Goal: Complete application form: Complete application form

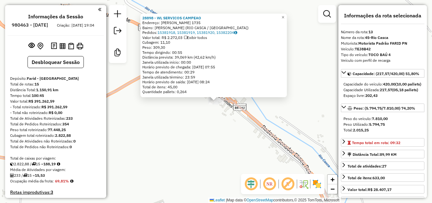
select select "**********"
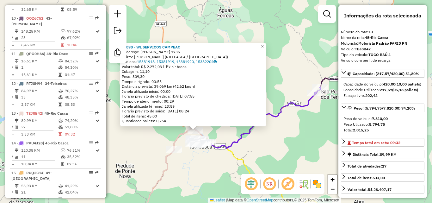
click at [201, 165] on div "28898 - WL SERVICOS CAMPEAO Endereço: ANITA MENDES 1735 Bairro: SADONANA MENDES…" at bounding box center [216, 101] width 432 height 203
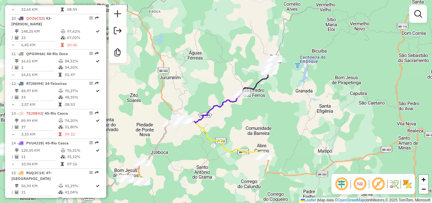
drag, startPoint x: 197, startPoint y: 180, endPoint x: 175, endPoint y: 133, distance: 51.9
click at [175, 133] on div "Janela de atendimento Grade de atendimento Capacidade Transportadoras Veículos …" at bounding box center [216, 101] width 432 height 203
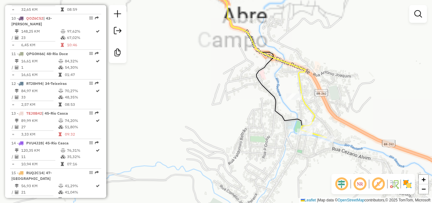
drag, startPoint x: 272, startPoint y: 151, endPoint x: 198, endPoint y: 151, distance: 74.3
click at [198, 151] on div "Janela de atendimento Grade de atendimento Capacidade Transportadoras Veículos …" at bounding box center [216, 101] width 432 height 203
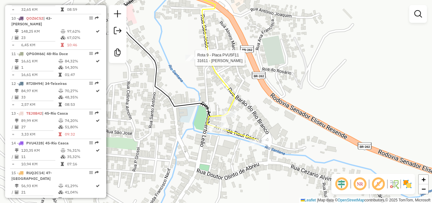
select select "**********"
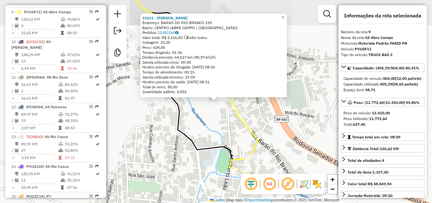
scroll to position [498, 0]
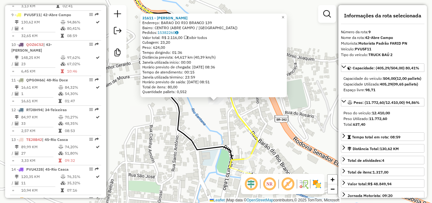
click at [197, 129] on div "31611 - JOSE RAFAEL RIBEIRO Endereço: BARAO DO RIO BRANCO 139 Bairro: CENTRO (A…" at bounding box center [216, 101] width 432 height 203
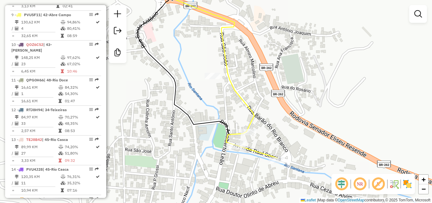
drag, startPoint x: 203, startPoint y: 130, endPoint x: 193, endPoint y: 72, distance: 59.1
click at [193, 73] on div "Janela de atendimento Grade de atendimento Capacidade Transportadoras Veículos …" at bounding box center [216, 101] width 432 height 203
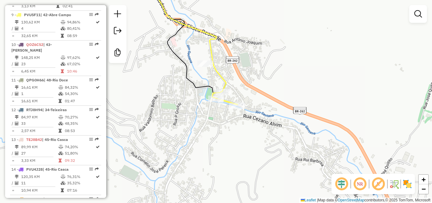
drag, startPoint x: 214, startPoint y: 123, endPoint x: 185, endPoint y: 115, distance: 29.9
click at [185, 115] on div "Janela de atendimento Grade de atendimento Capacidade Transportadoras Veículos …" at bounding box center [216, 101] width 432 height 203
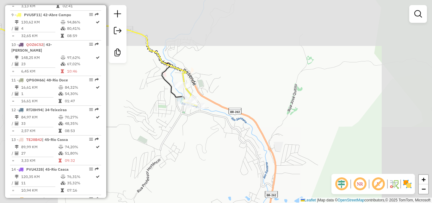
drag, startPoint x: 185, startPoint y: 130, endPoint x: 242, endPoint y: 98, distance: 65.5
click at [242, 98] on div "Janela de atendimento Grade de atendimento Capacidade Transportadoras Veículos …" at bounding box center [216, 101] width 432 height 203
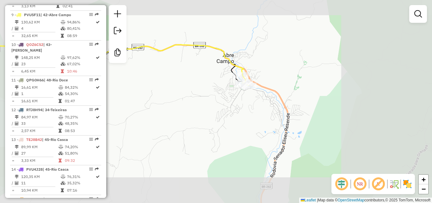
drag, startPoint x: 227, startPoint y: 109, endPoint x: 253, endPoint y: 80, distance: 39.4
click at [253, 80] on div "Janela de atendimento Grade de atendimento Capacidade Transportadoras Veículos …" at bounding box center [216, 101] width 432 height 203
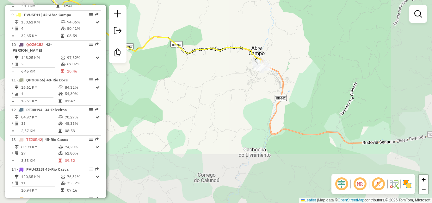
drag, startPoint x: 238, startPoint y: 102, endPoint x: 258, endPoint y: 79, distance: 31.0
click at [258, 79] on div "Janela de atendimento Grade de atendimento Capacidade Transportadoras Veículos …" at bounding box center [216, 101] width 432 height 203
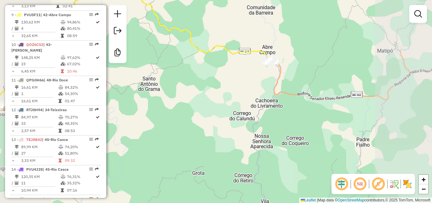
drag, startPoint x: 246, startPoint y: 87, endPoint x: 272, endPoint y: 89, distance: 26.3
click at [272, 89] on div "Janela de atendimento Grade de atendimento Capacidade Transportadoras Veículos …" at bounding box center [216, 101] width 432 height 203
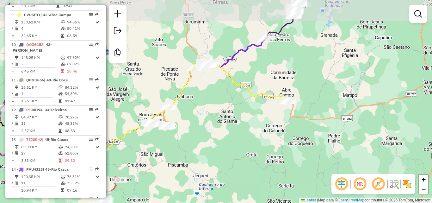
click at [238, 117] on div "Janela de atendimento Grade de atendimento Capacidade Transportadoras Veículos …" at bounding box center [216, 101] width 432 height 203
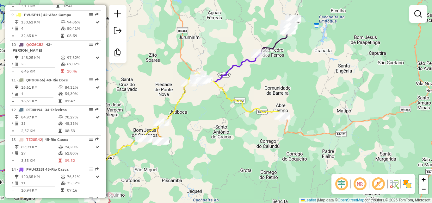
drag, startPoint x: 237, startPoint y: 104, endPoint x: 223, endPoint y: 126, distance: 25.5
click at [223, 126] on div "Janela de atendimento Grade de atendimento Capacidade Transportadoras Veículos …" at bounding box center [216, 101] width 432 height 203
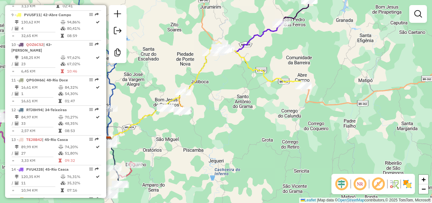
drag, startPoint x: 255, startPoint y: 88, endPoint x: 283, endPoint y: 51, distance: 47.3
click at [283, 51] on div "Janela de atendimento Grade de atendimento Capacidade Transportadoras Veículos …" at bounding box center [216, 101] width 432 height 203
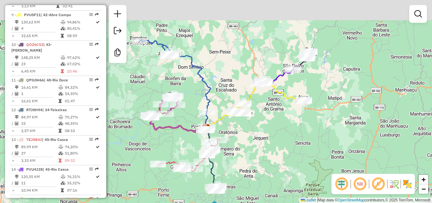
drag, startPoint x: 281, startPoint y: 55, endPoint x: 293, endPoint y: 88, distance: 36.1
click at [293, 88] on div "Janela de atendimento Grade de atendimento Capacidade Transportadoras Veículos …" at bounding box center [216, 101] width 432 height 203
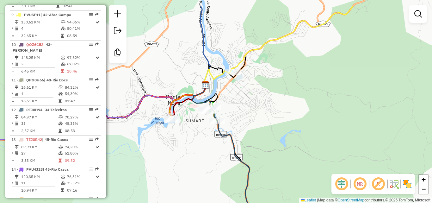
drag, startPoint x: 210, startPoint y: 123, endPoint x: 209, endPoint y: 155, distance: 32.2
click at [209, 155] on div "Janela de atendimento Grade de atendimento Capacidade Transportadoras Veículos …" at bounding box center [216, 101] width 432 height 203
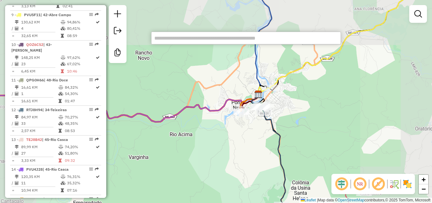
click at [310, 114] on div "Janela de atendimento Grade de atendimento Capacidade Transportadoras Veículos …" at bounding box center [216, 101] width 432 height 203
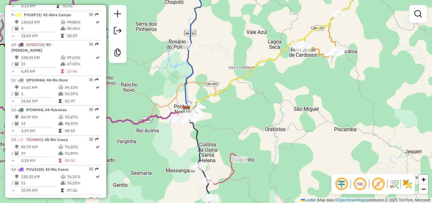
drag, startPoint x: 328, startPoint y: 107, endPoint x: 229, endPoint y: 115, distance: 99.2
click at [229, 115] on div "Janela de atendimento Grade de atendimento Capacidade Transportadoras Veículos …" at bounding box center [216, 101] width 432 height 203
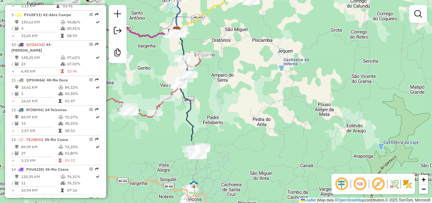
drag, startPoint x: 255, startPoint y: 116, endPoint x: 224, endPoint y: 34, distance: 87.7
click at [224, 34] on div "Janela de atendimento Grade de atendimento Capacidade Transportadoras Veículos …" at bounding box center [216, 101] width 432 height 203
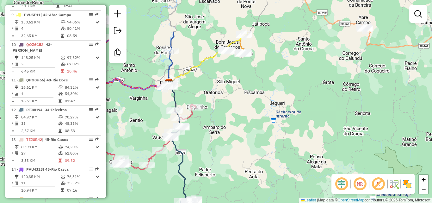
drag, startPoint x: 240, startPoint y: 48, endPoint x: 232, endPoint y: 101, distance: 53.1
click at [232, 101] on div "Janela de atendimento Grade de atendimento Capacidade Transportadoras Veículos …" at bounding box center [216, 101] width 432 height 203
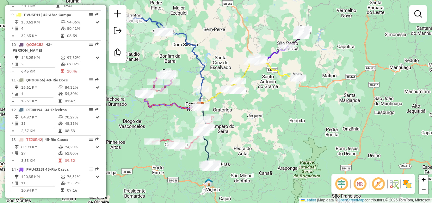
drag, startPoint x: 271, startPoint y: 89, endPoint x: 271, endPoint y: 102, distance: 13.3
click at [271, 102] on div "Janela de atendimento Grade de atendimento Capacidade Transportadoras Veículos …" at bounding box center [216, 101] width 432 height 203
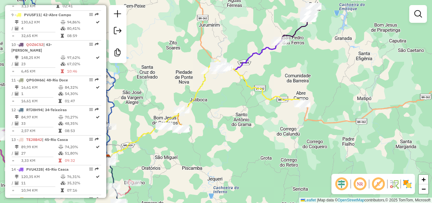
drag, startPoint x: 294, startPoint y: 51, endPoint x: 273, endPoint y: 128, distance: 79.5
click at [273, 128] on div "Janela de atendimento Grade de atendimento Capacidade Transportadoras Veículos …" at bounding box center [216, 101] width 432 height 203
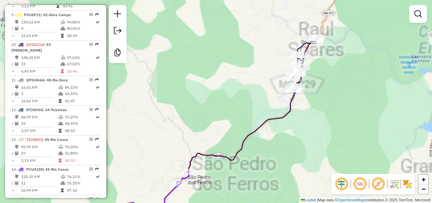
drag, startPoint x: 282, startPoint y: 112, endPoint x: 277, endPoint y: 135, distance: 22.9
click at [270, 141] on div "Janela de atendimento Grade de atendimento Capacidade Transportadoras Veículos …" at bounding box center [216, 101] width 432 height 203
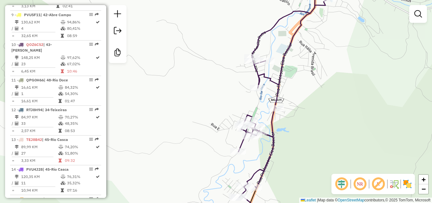
click at [254, 84] on icon at bounding box center [285, 93] width 94 height 208
select select "**********"
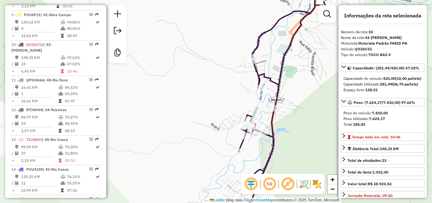
scroll to position [524, 0]
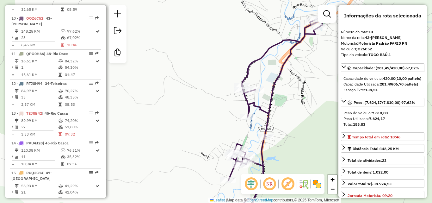
drag, startPoint x: 288, startPoint y: 119, endPoint x: 234, endPoint y: 187, distance: 86.6
click at [234, 187] on div "Janela de atendimento Grade de atendimento Capacidade Transportadoras Veículos …" at bounding box center [216, 101] width 432 height 203
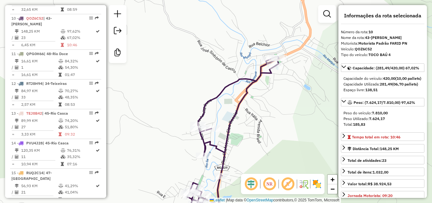
drag, startPoint x: 261, startPoint y: 123, endPoint x: 248, endPoint y: 146, distance: 26.9
click at [241, 185] on hb-router-mapa "Informações da Sessão 980463 - 18/08/2025 Criação: 15/08/2025 19:04 Desbloquear…" at bounding box center [216, 101] width 432 height 203
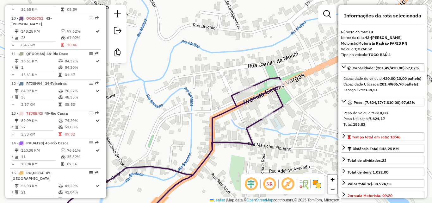
click at [263, 139] on div "Janela de atendimento Grade de atendimento Capacidade Transportadoras Veículos …" at bounding box center [216, 101] width 432 height 203
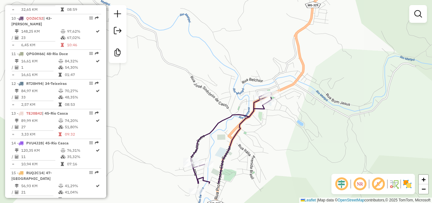
drag, startPoint x: 253, startPoint y: 168, endPoint x: 261, endPoint y: 120, distance: 49.0
click at [261, 121] on div "Janela de atendimento Grade de atendimento Capacidade Transportadoras Veículos …" at bounding box center [216, 101] width 432 height 203
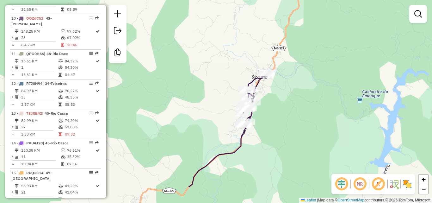
drag, startPoint x: 258, startPoint y: 147, endPoint x: 260, endPoint y: 111, distance: 36.1
click at [260, 111] on div "Janela de atendimento Grade de atendimento Capacidade Transportadoras Veículos …" at bounding box center [216, 101] width 432 height 203
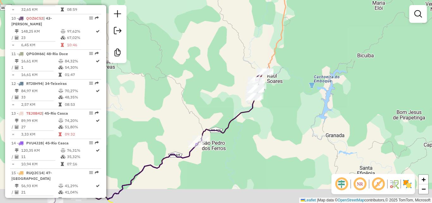
drag, startPoint x: 257, startPoint y: 142, endPoint x: 261, endPoint y: 106, distance: 37.0
click at [261, 106] on div "Janela de atendimento Grade de atendimento Capacidade Transportadoras Veículos …" at bounding box center [216, 101] width 432 height 203
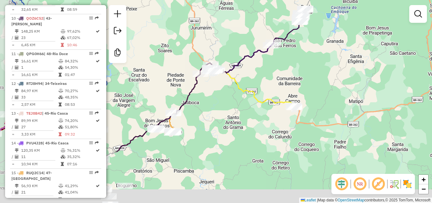
drag, startPoint x: 249, startPoint y: 127, endPoint x: 286, endPoint y: 65, distance: 71.9
click at [286, 65] on div "Janela de atendimento Grade de atendimento Capacidade Transportadoras Veículos …" at bounding box center [216, 101] width 432 height 203
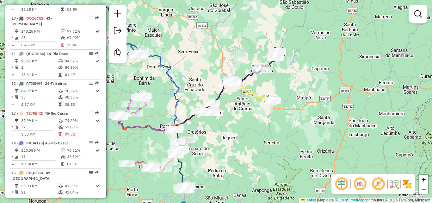
drag, startPoint x: 227, startPoint y: 135, endPoint x: 265, endPoint y: 113, distance: 43.3
click at [265, 113] on div "Janela de atendimento Grade de atendimento Capacidade Transportadoras Veículos …" at bounding box center [216, 101] width 432 height 203
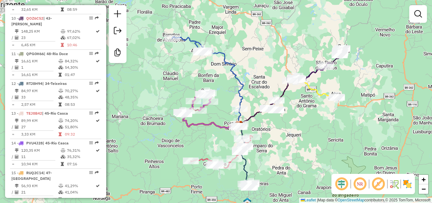
drag, startPoint x: 141, startPoint y: 147, endPoint x: 197, endPoint y: 147, distance: 55.3
click at [197, 147] on div "Janela de atendimento Grade de atendimento Capacidade Transportadoras Veículos …" at bounding box center [216, 101] width 432 height 203
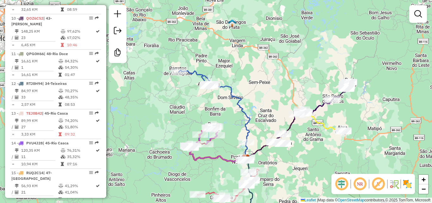
drag, startPoint x: 177, startPoint y: 70, endPoint x: 180, endPoint y: 103, distance: 33.4
click at [180, 103] on div "Janela de atendimento Grade de atendimento Capacidade Transportadoras Veículos …" at bounding box center [216, 101] width 432 height 203
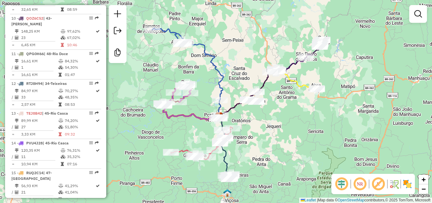
drag, startPoint x: 193, startPoint y: 179, endPoint x: 166, endPoint y: 137, distance: 49.7
click at [166, 137] on div "Janela de atendimento Grade de atendimento Capacidade Transportadoras Veículos …" at bounding box center [216, 101] width 432 height 203
drag, startPoint x: 322, startPoint y: 102, endPoint x: 313, endPoint y: 81, distance: 23.1
click at [318, 109] on div "Rota 10 - Placa QOZ6C52 24632 - PADARIA R E Rota 10 - Placa QOZ6C52 30370 - NET…" at bounding box center [216, 101] width 432 height 203
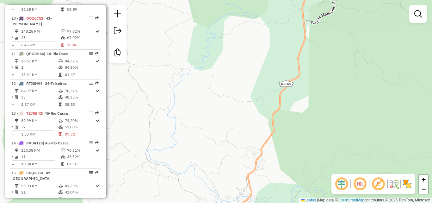
drag, startPoint x: 307, startPoint y: 126, endPoint x: 317, endPoint y: 10, distance: 116.1
click at [319, 6] on div "Janela de atendimento Grade de atendimento Capacidade Transportadoras Veículos …" at bounding box center [216, 101] width 432 height 203
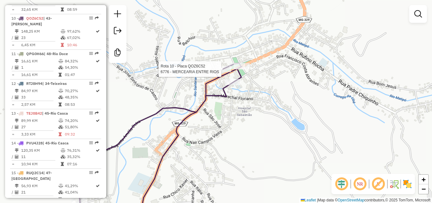
select select "**********"
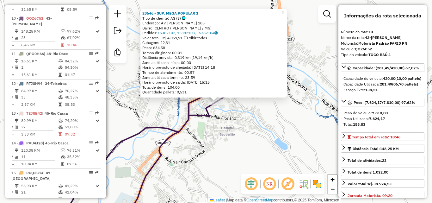
click at [221, 125] on div "28646 - SUP. MEGA POPULAR 1 Tipo de cliente: AS (S) Endereço: AV. GETULIO VARGA…" at bounding box center [216, 101] width 432 height 203
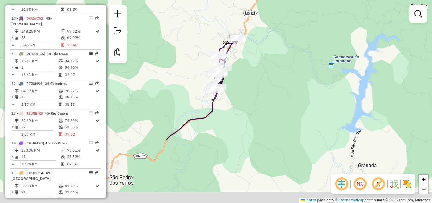
drag, startPoint x: 221, startPoint y: 154, endPoint x: 251, endPoint y: 39, distance: 118.6
click at [251, 39] on div "Janela de atendimento Grade de atendimento Capacidade Transportadoras Veículos …" at bounding box center [216, 101] width 432 height 203
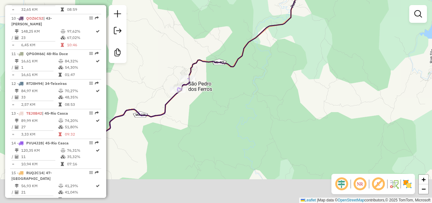
drag, startPoint x: 172, startPoint y: 160, endPoint x: 245, endPoint y: 90, distance: 101.0
click at [245, 90] on div "Janela de atendimento Grade de atendimento Capacidade Transportadoras Veículos …" at bounding box center [216, 101] width 432 height 203
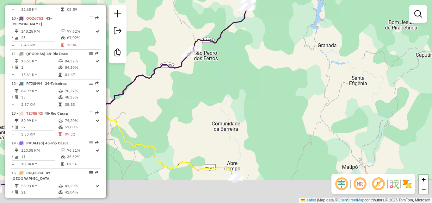
drag, startPoint x: 213, startPoint y: 136, endPoint x: 177, endPoint y: 26, distance: 115.5
click at [177, 26] on div "Janela de atendimento Grade de atendimento Capacidade Transportadoras Veículos …" at bounding box center [216, 101] width 432 height 203
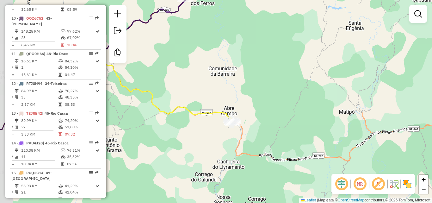
drag, startPoint x: 174, startPoint y: 135, endPoint x: 215, endPoint y: 132, distance: 40.5
click at [215, 132] on div "Janela de atendimento Grade de atendimento Capacidade Transportadoras Veículos …" at bounding box center [216, 101] width 432 height 203
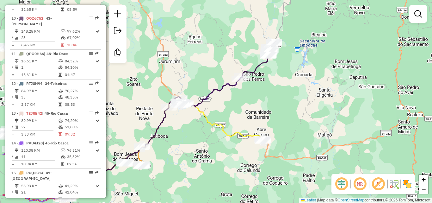
drag, startPoint x: 141, startPoint y: 125, endPoint x: 186, endPoint y: 137, distance: 47.2
click at [186, 137] on div "Janela de atendimento Grade de atendimento Capacidade Transportadoras Veículos …" at bounding box center [216, 101] width 432 height 203
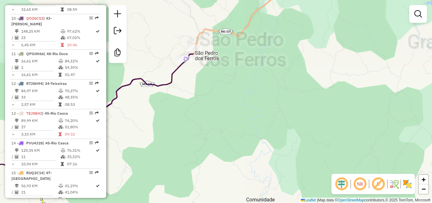
drag, startPoint x: 246, startPoint y: 86, endPoint x: 229, endPoint y: 160, distance: 75.5
click at [229, 160] on div "Janela de atendimento Grade de atendimento Capacidade Transportadoras Veículos …" at bounding box center [216, 101] width 432 height 203
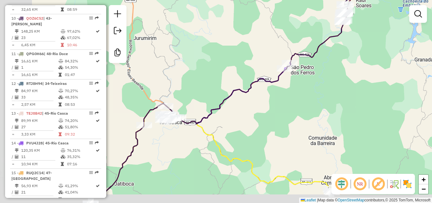
drag, startPoint x: 225, startPoint y: 118, endPoint x: 330, endPoint y: 78, distance: 112.7
click at [330, 78] on div "Janela de atendimento Grade de atendimento Capacidade Transportadoras Veículos …" at bounding box center [216, 101] width 432 height 203
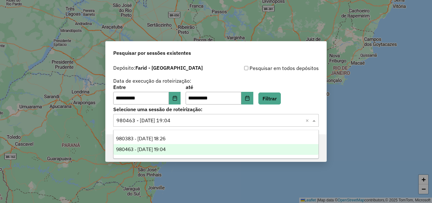
click at [317, 120] on span at bounding box center [315, 120] width 8 height 8
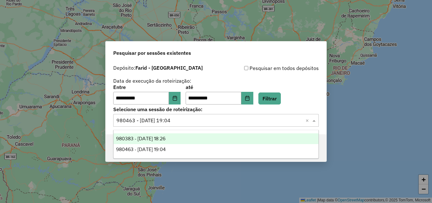
click at [227, 139] on div "980383 - 18/08/2025 18:26" at bounding box center [215, 138] width 205 height 11
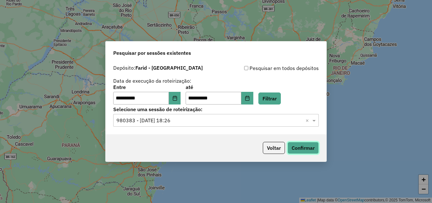
click at [308, 148] on button "Confirmar" at bounding box center [302, 148] width 31 height 12
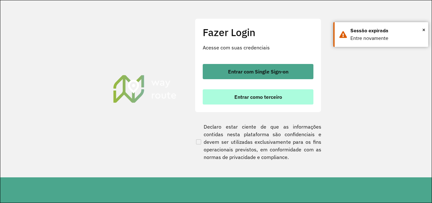
click at [245, 92] on button "Entrar como terceiro" at bounding box center [258, 96] width 111 height 15
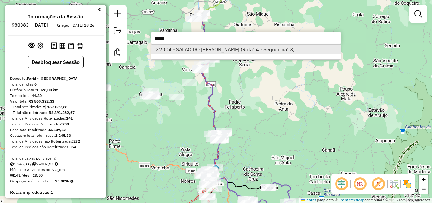
type input "*****"
click at [231, 48] on li "32004 - SALAO DO DARIO (Rota: 4 - Sequência: 3)" at bounding box center [245, 49] width 189 height 9
select select "**********"
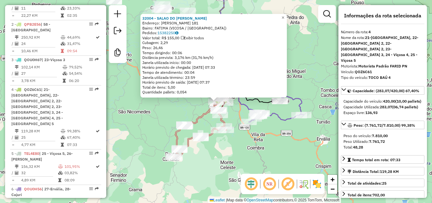
scroll to position [344, 0]
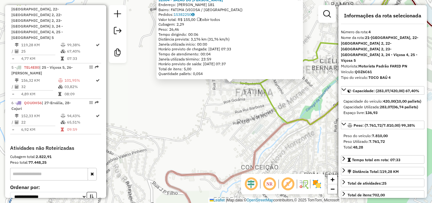
click at [249, 104] on div "32004 - SALAO DO DARIO Endereço: EGIDIO SANTANA 181 Bairro: FATIMA (VICOSA / MG…" at bounding box center [216, 101] width 432 height 203
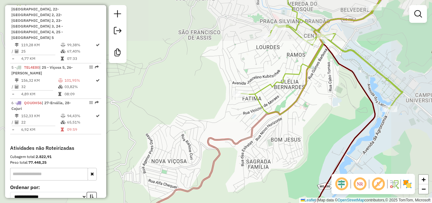
drag, startPoint x: 240, startPoint y: 119, endPoint x: 212, endPoint y: 105, distance: 31.8
click at [212, 105] on div "Janela de atendimento Grade de atendimento Capacidade Transportadoras Veículos …" at bounding box center [216, 101] width 432 height 203
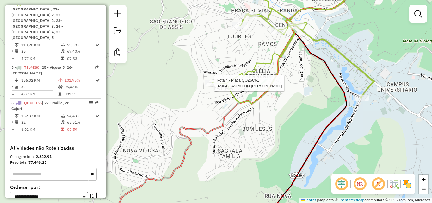
click at [212, 86] on div at bounding box center [212, 83] width 16 height 6
select select "**********"
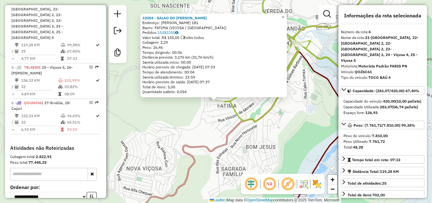
click at [205, 115] on div "32004 - SALAO DO DARIO Endereço: EGIDIO SANTANA 181 Bairro: FATIMA (VICOSA / MG…" at bounding box center [216, 101] width 432 height 203
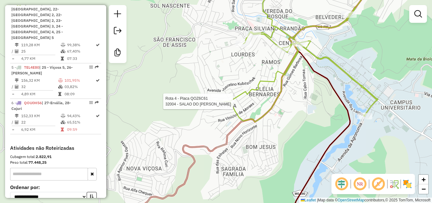
select select "**********"
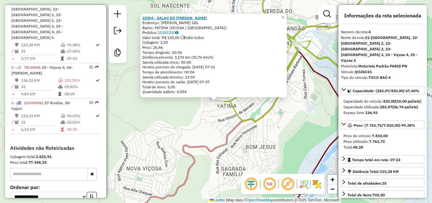
click at [177, 16] on strong "32004 - SALAO DO DARIO" at bounding box center [174, 17] width 64 height 5
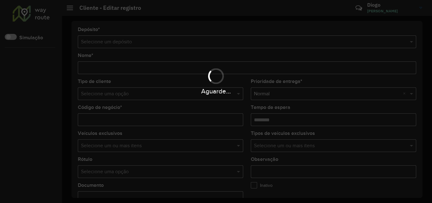
type input "**********"
type input "*****"
type input "********"
type input "**********"
type input "******"
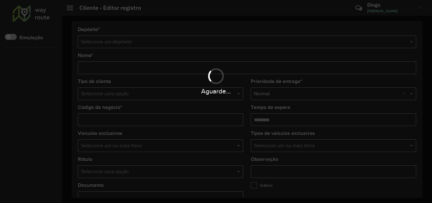
type input "******"
type input "**********"
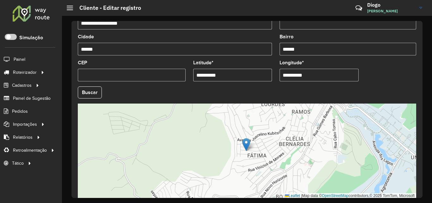
scroll to position [253, 0]
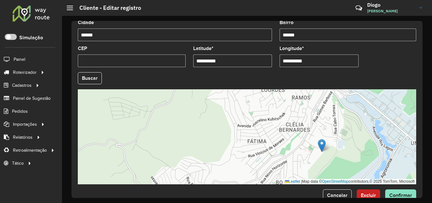
drag, startPoint x: 246, startPoint y: 131, endPoint x: 321, endPoint y: 146, distance: 77.0
click at [321, 146] on img at bounding box center [322, 145] width 8 height 13
type input "**********"
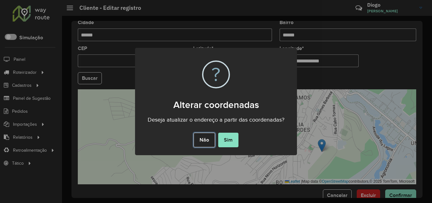
click at [207, 138] on button "Não" at bounding box center [203, 139] width 21 height 15
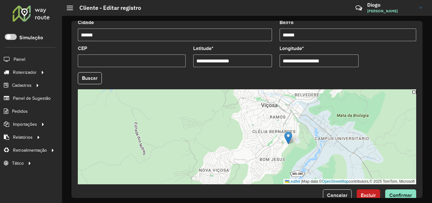
drag, startPoint x: 270, startPoint y: 148, endPoint x: 260, endPoint y: 109, distance: 39.8
click at [260, 109] on div "Leaflet | Map data © OpenStreetMap contributors,© 2025 TomTom, Microsoft" at bounding box center [247, 136] width 338 height 95
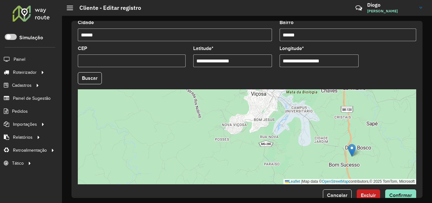
drag, startPoint x: 271, startPoint y: 107, endPoint x: 351, endPoint y: 152, distance: 91.2
click at [351, 152] on img at bounding box center [352, 149] width 8 height 13
type input "**********"
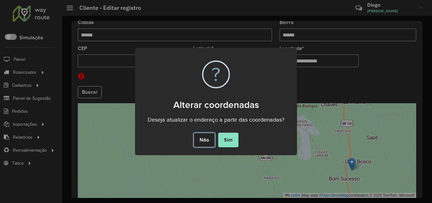
click at [209, 141] on button "Não" at bounding box center [203, 139] width 21 height 15
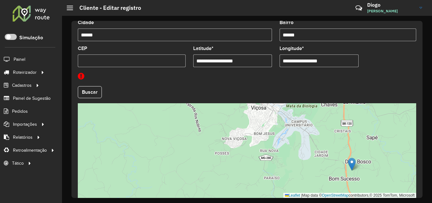
scroll to position [253, 0]
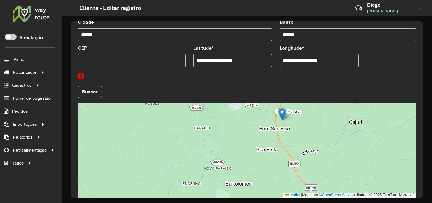
drag, startPoint x: 266, startPoint y: 158, endPoint x: 197, endPoint y: 108, distance: 85.4
click at [197, 108] on div "Leaflet | Map data © OpenStreetMap contributors,© 2025 TomTom, Microsoft" at bounding box center [247, 150] width 338 height 95
drag, startPoint x: 285, startPoint y: 116, endPoint x: 355, endPoint y: 120, distance: 70.3
click at [355, 120] on img at bounding box center [352, 118] width 8 height 13
type input "**********"
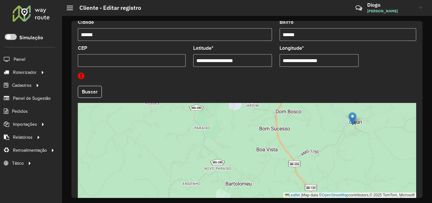
type input "**********"
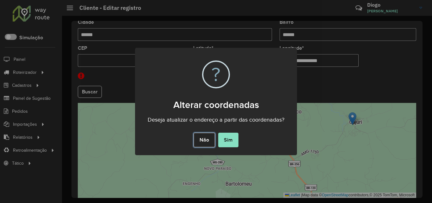
click at [205, 136] on button "Não" at bounding box center [203, 139] width 21 height 15
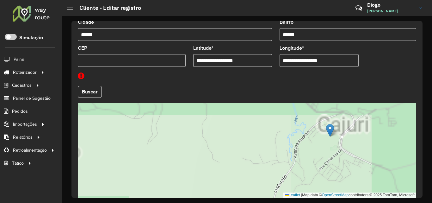
drag, startPoint x: 359, startPoint y: 133, endPoint x: 251, endPoint y: 169, distance: 114.2
click at [251, 169] on div "Leaflet | Map data © OpenStreetMap contributors,© 2025 TomTom, Microsoft" at bounding box center [247, 150] width 338 height 95
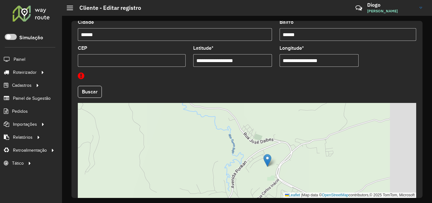
drag, startPoint x: 295, startPoint y: 155, endPoint x: 267, endPoint y: 172, distance: 33.1
click at [267, 172] on div "Leaflet | Map data © OpenStreetMap contributors,© 2025 TomTom, Microsoft" at bounding box center [247, 150] width 338 height 95
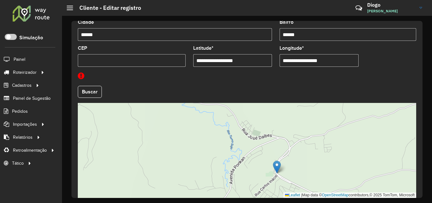
drag, startPoint x: 266, startPoint y: 160, endPoint x: 277, endPoint y: 170, distance: 15.4
click at [277, 170] on img at bounding box center [277, 166] width 8 height 13
type input "**********"
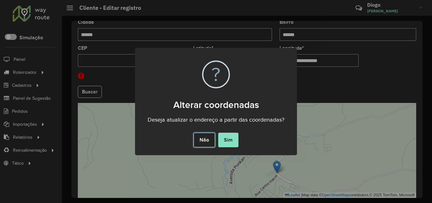
click at [206, 144] on button "Não" at bounding box center [203, 139] width 21 height 15
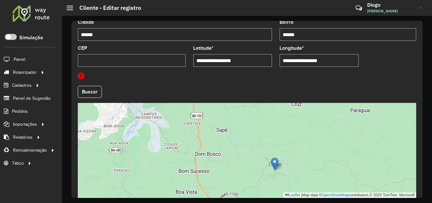
scroll to position [282, 0]
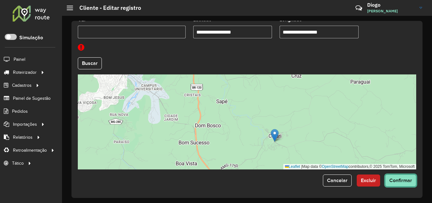
click at [391, 180] on span "Confirmar" at bounding box center [400, 179] width 23 height 5
